Goal: Transaction & Acquisition: Purchase product/service

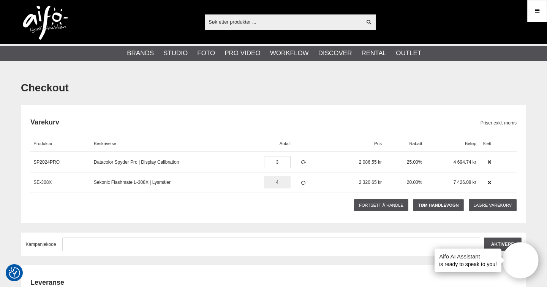
drag, startPoint x: 280, startPoint y: 182, endPoint x: 268, endPoint y: 182, distance: 11.8
click at [268, 182] on input "4" at bounding box center [277, 182] width 27 height 12
click at [283, 182] on input "4" at bounding box center [277, 182] width 27 height 12
type input "2"
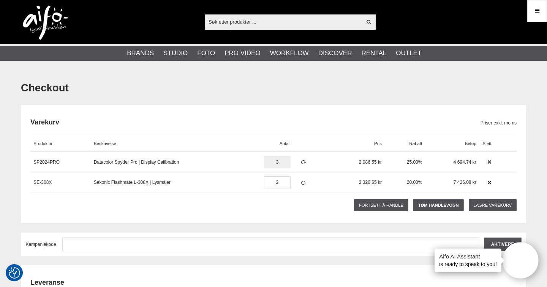
click at [284, 163] on input "3" at bounding box center [277, 162] width 27 height 12
type input "2"
click at [304, 162] on icon at bounding box center [304, 161] width 6 height 5
drag, startPoint x: 282, startPoint y: 182, endPoint x: 263, endPoint y: 182, distance: 19.0
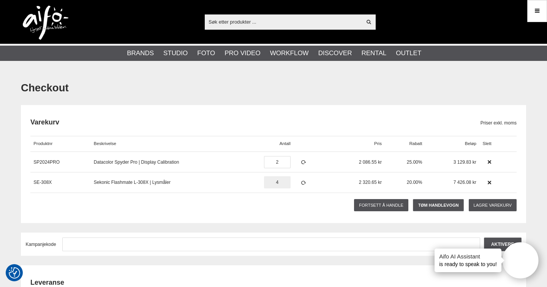
click at [263, 182] on div "4" at bounding box center [277, 182] width 33 height 21
click at [289, 182] on input "24" at bounding box center [277, 182] width 27 height 12
type input "2"
click at [307, 183] on icon at bounding box center [304, 182] width 6 height 5
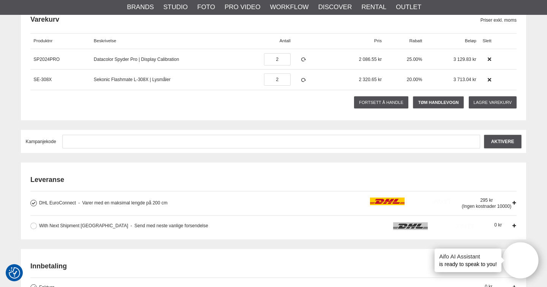
scroll to position [91, 0]
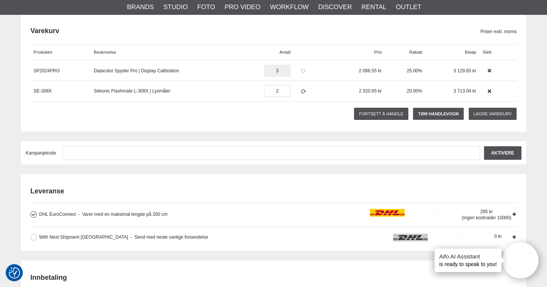
type input "3"
click at [301, 67] on link at bounding box center [304, 71] width 14 height 14
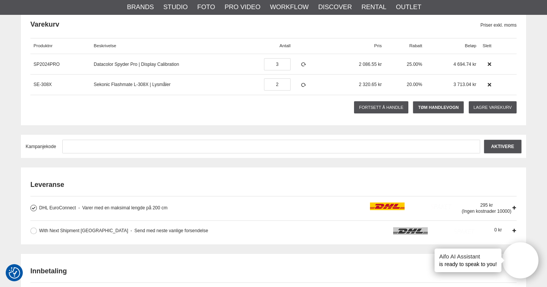
scroll to position [97, 0]
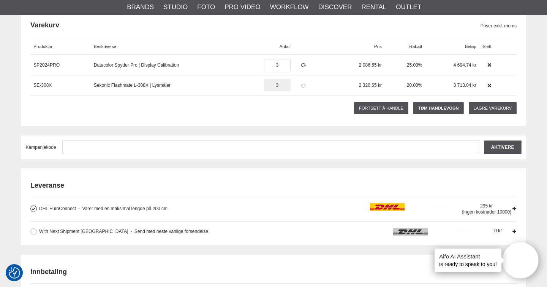
type input "3"
click at [302, 86] on icon at bounding box center [304, 85] width 6 height 5
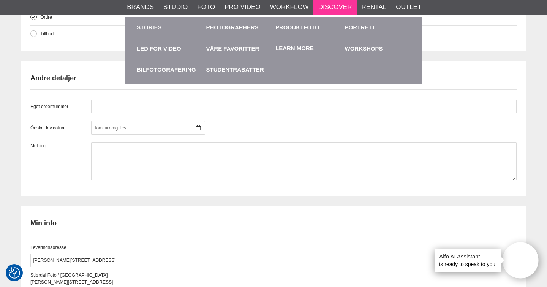
scroll to position [620, 0]
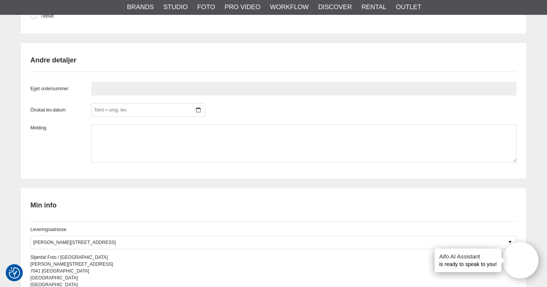
click at [115, 87] on input "text" at bounding box center [304, 89] width 426 height 14
paste input "PO-AO-00551"
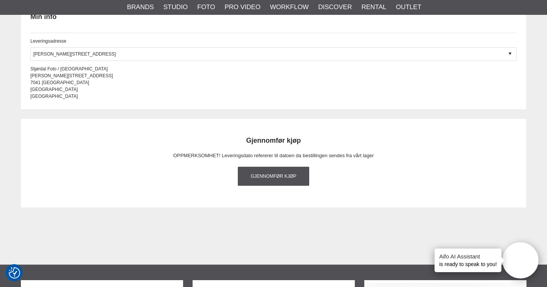
scroll to position [810, 0]
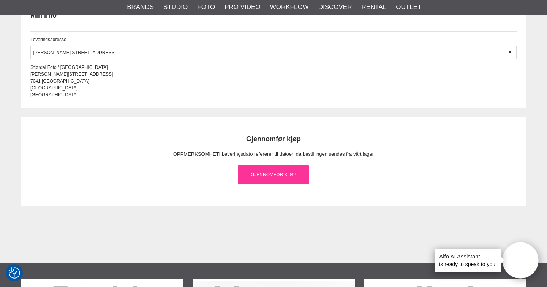
type input "PO-AO-00551"
click at [260, 180] on link "Gjennomfør kjøp" at bounding box center [273, 174] width 71 height 19
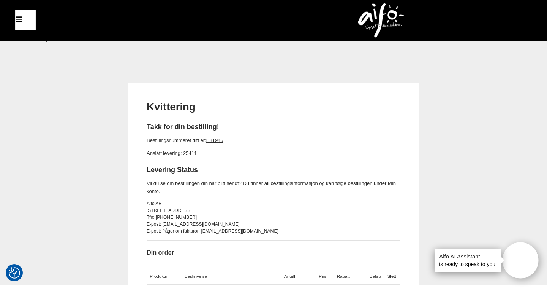
scroll to position [5, 0]
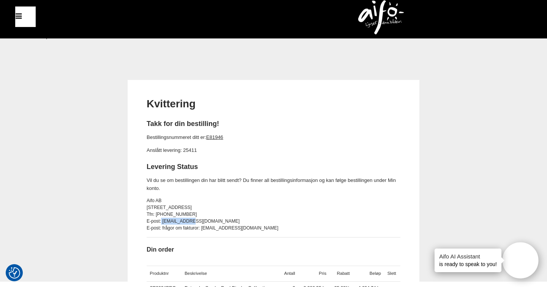
copy div "[EMAIL_ADDRESS][DOMAIN_NAME]"
drag, startPoint x: 189, startPoint y: 220, endPoint x: 162, endPoint y: 220, distance: 27.8
click at [162, 220] on div "E-post: [EMAIL_ADDRESS][DOMAIN_NAME]" at bounding box center [274, 220] width 254 height 7
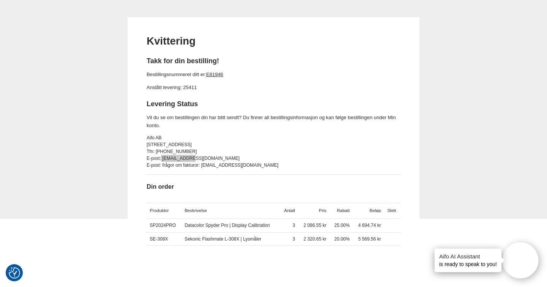
scroll to position [0, 0]
